Goal: Transaction & Acquisition: Subscribe to service/newsletter

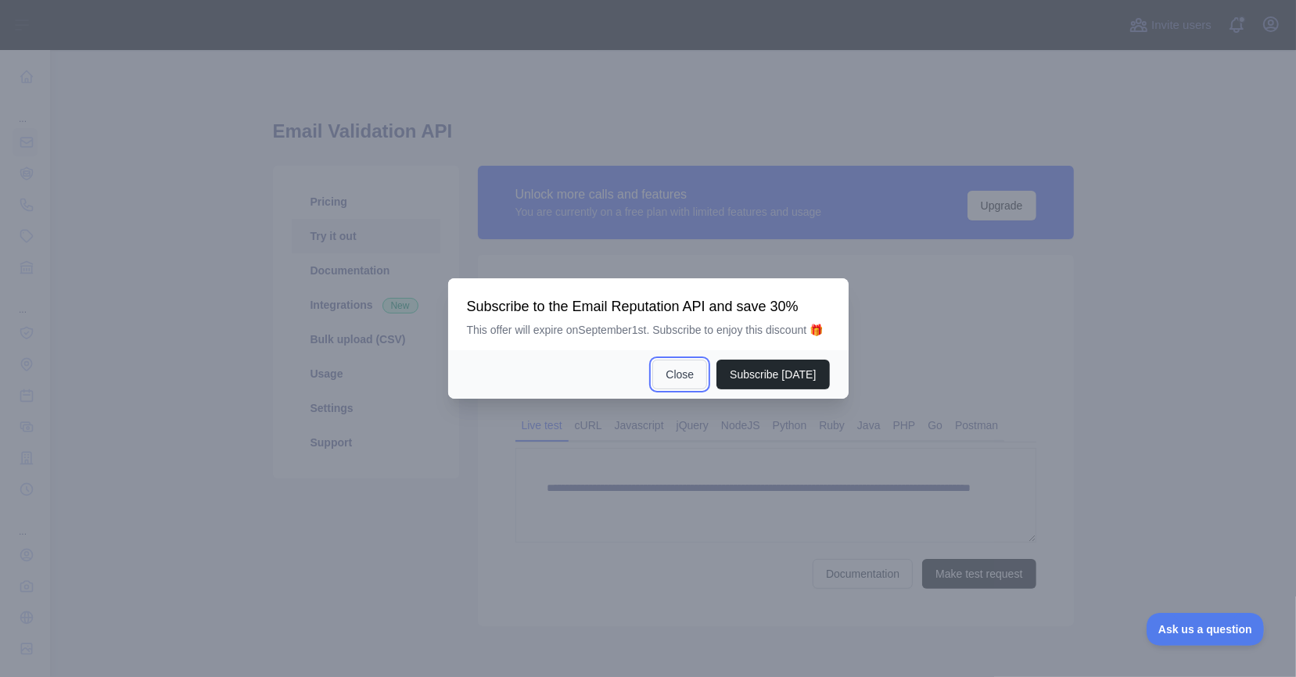
click at [688, 377] on button "Close" at bounding box center [679, 375] width 55 height 30
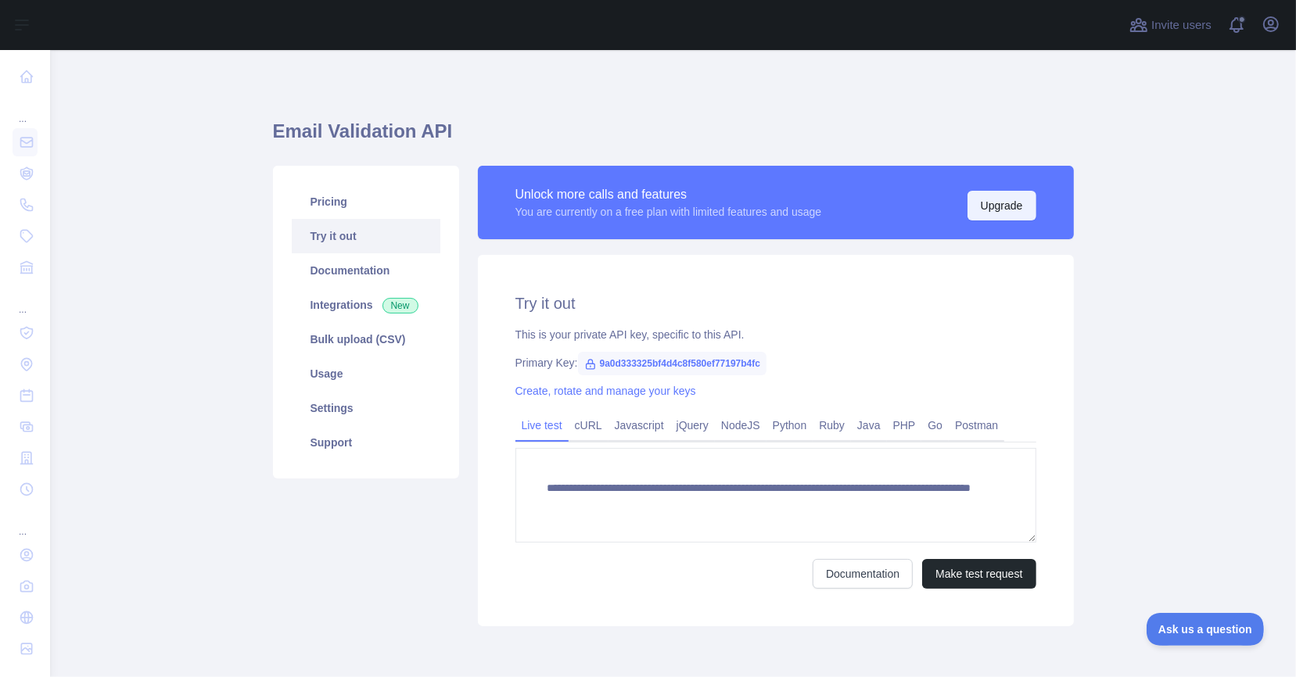
click at [993, 195] on button "Upgrade" at bounding box center [1002, 206] width 69 height 30
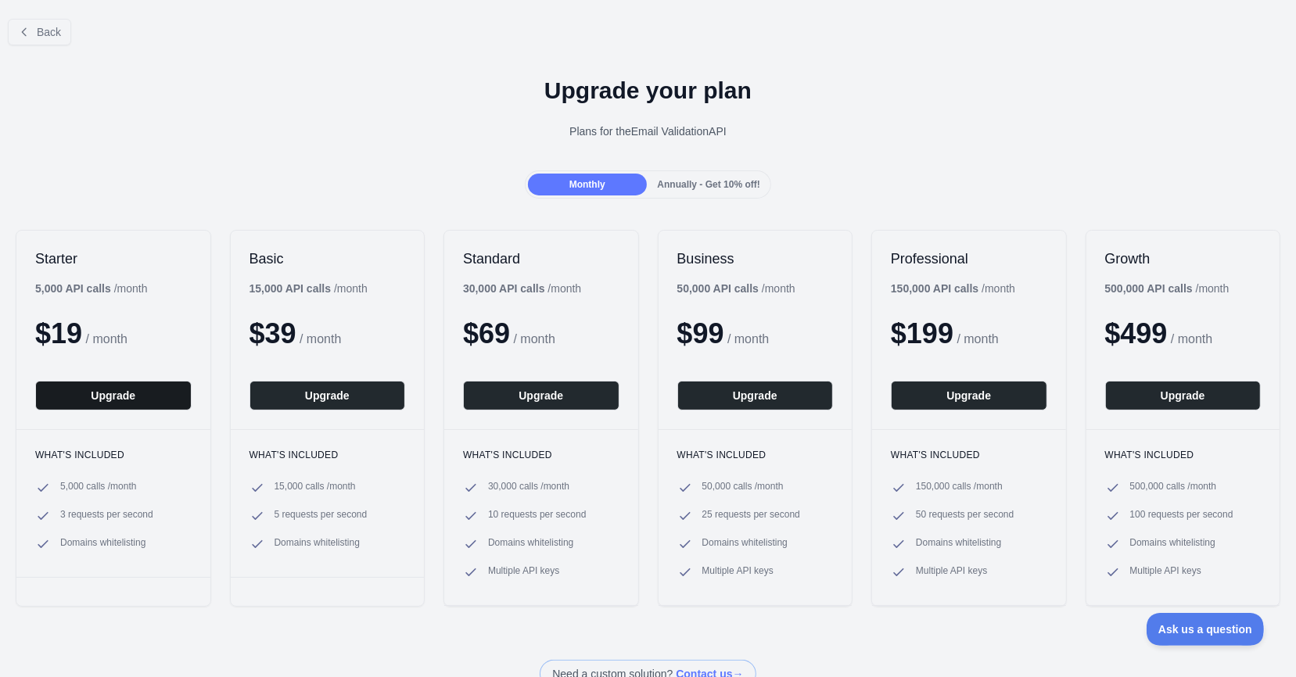
click at [99, 392] on button "Upgrade" at bounding box center [113, 396] width 156 height 30
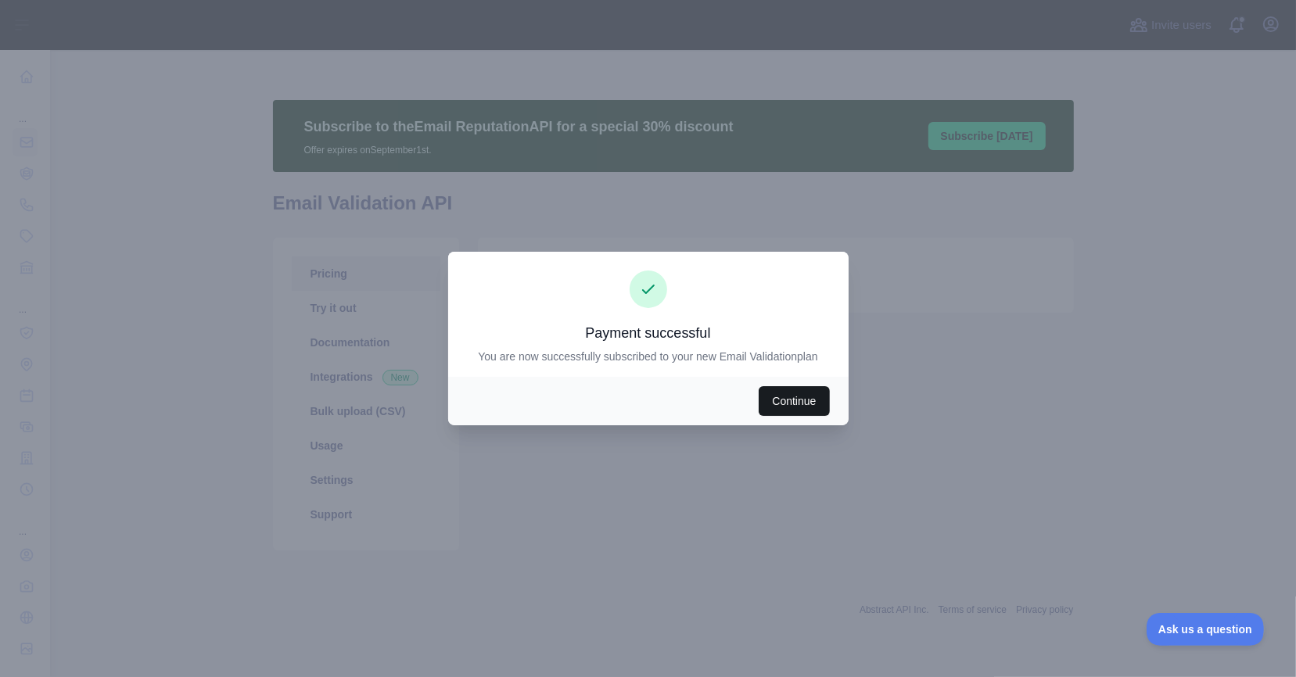
click at [805, 405] on button "Continue" at bounding box center [794, 401] width 70 height 30
click at [576, 530] on div at bounding box center [648, 338] width 1296 height 677
